Goal: Navigation & Orientation: Find specific page/section

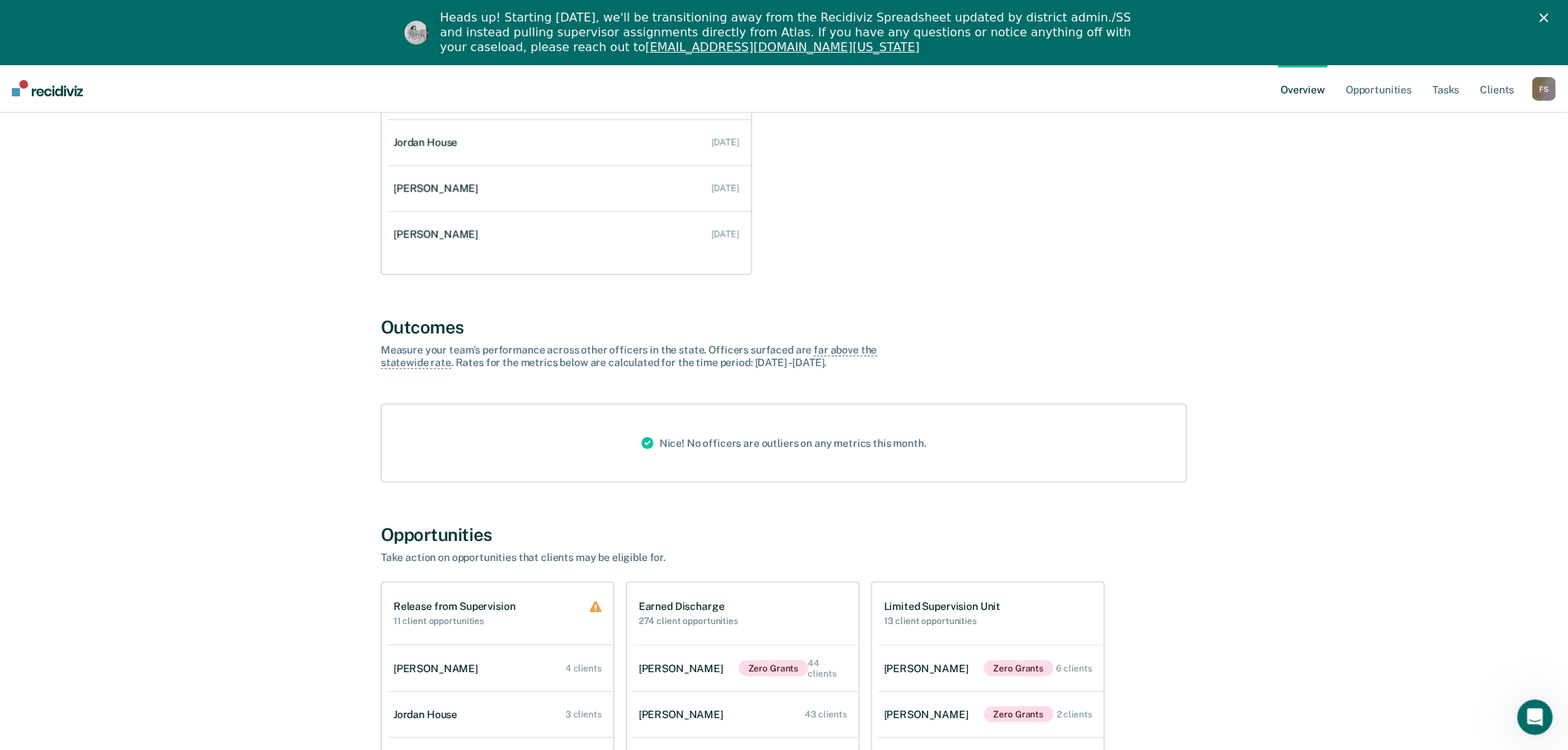
scroll to position [329, 0]
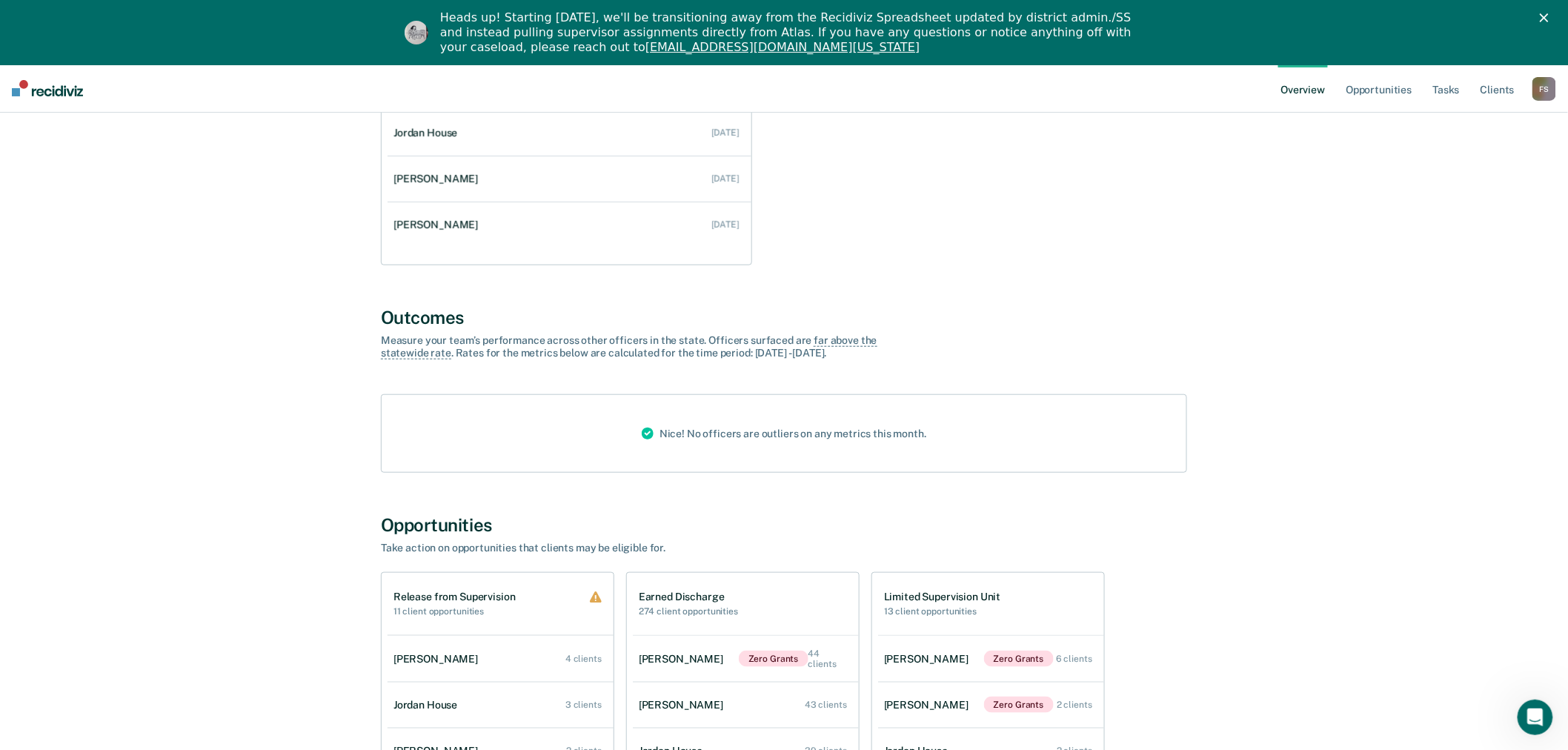
click at [1542, 93] on div "F S" at bounding box center [1544, 89] width 24 height 24
click at [1475, 159] on link "Go to Operations" at bounding box center [1485, 161] width 119 height 12
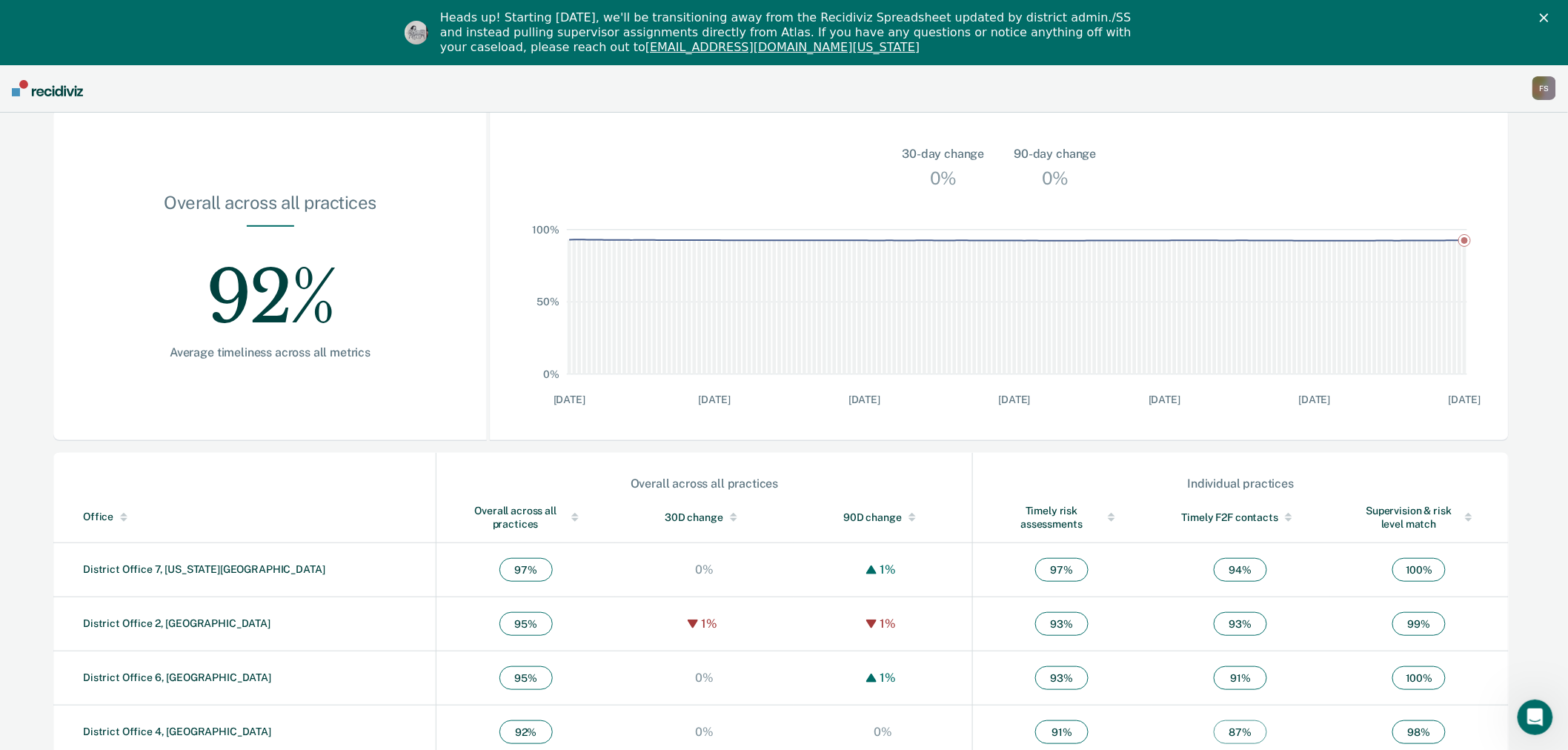
scroll to position [348, 0]
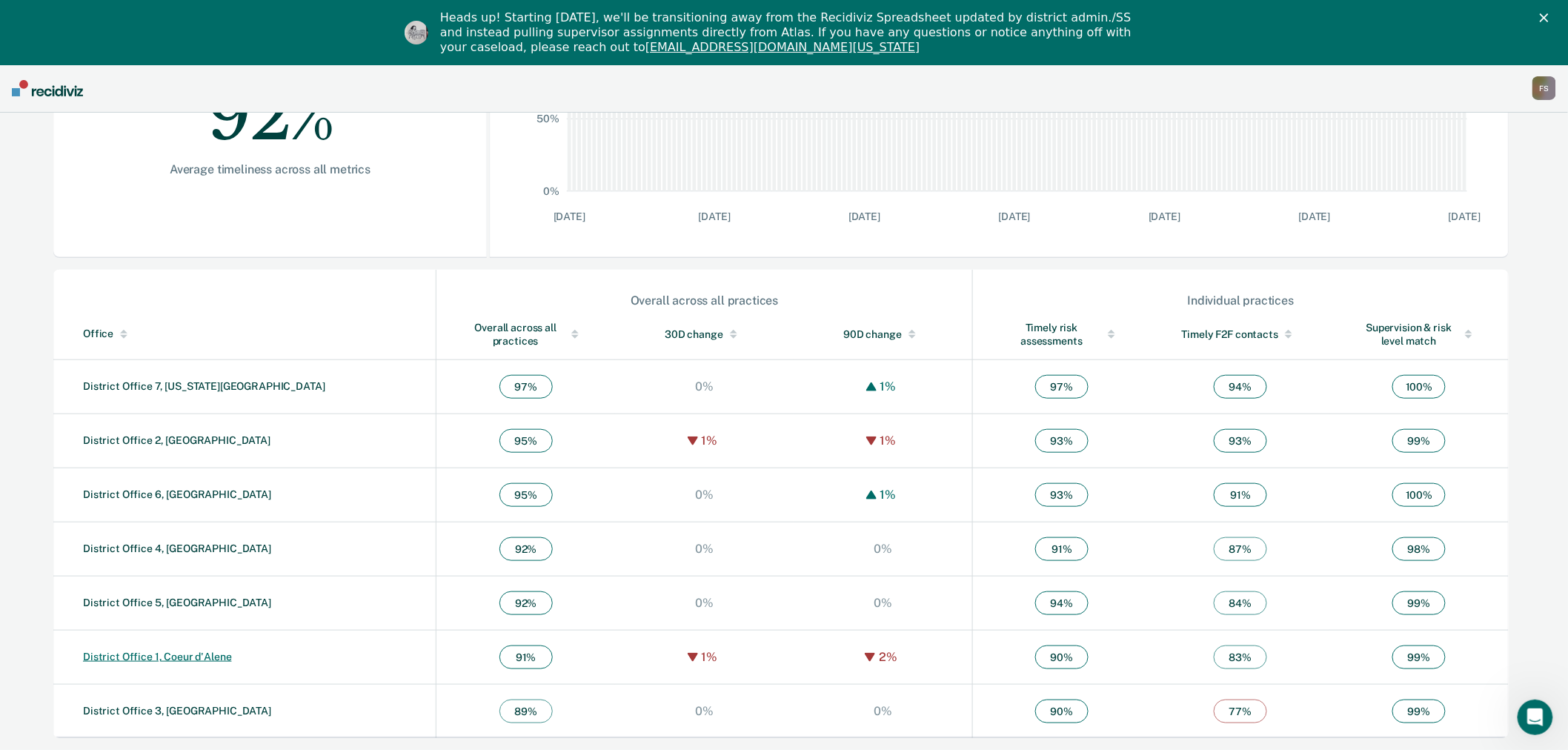
click at [176, 657] on link "District Office 1, Coeur d'Alene" at bounding box center [157, 656] width 149 height 11
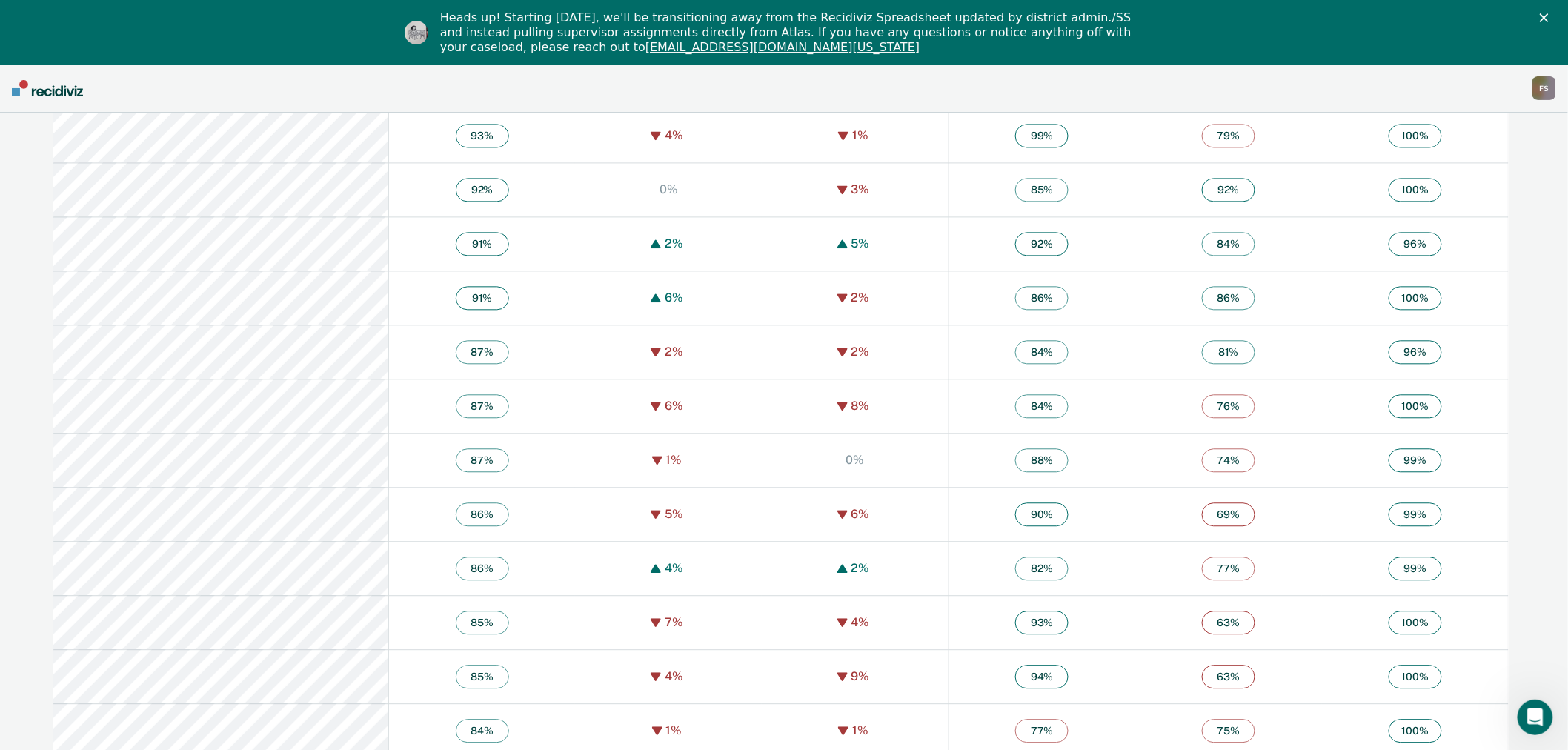
scroll to position [1212, 0]
